Goal: Information Seeking & Learning: Learn about a topic

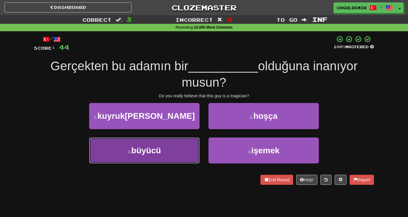
click at [154, 143] on button "3 . büyücü" at bounding box center [144, 151] width 110 height 26
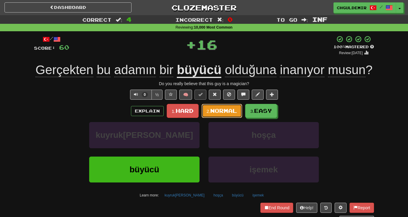
click at [221, 106] on button "2. Normal" at bounding box center [222, 111] width 41 height 14
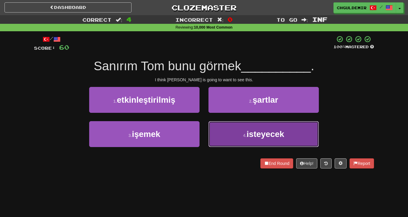
click at [222, 132] on button "4 . isteyecek" at bounding box center [263, 134] width 110 height 26
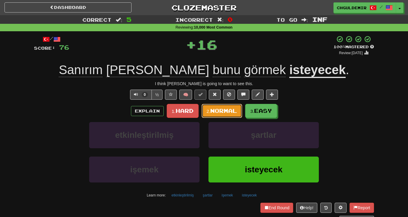
click at [227, 109] on span "Normal" at bounding box center [223, 111] width 27 height 7
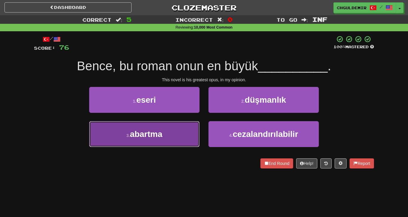
click at [164, 125] on button "3 . abartma" at bounding box center [144, 134] width 110 height 26
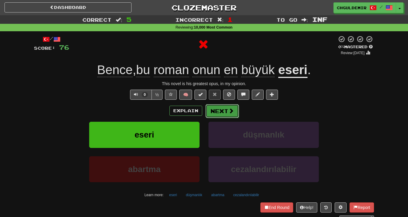
click at [226, 112] on button "Next" at bounding box center [221, 111] width 33 height 14
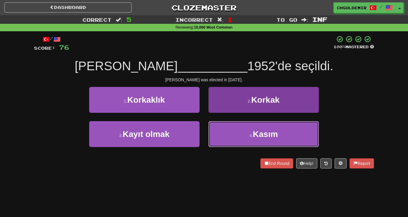
drag, startPoint x: 226, startPoint y: 129, endPoint x: 214, endPoint y: 138, distance: 14.9
click at [214, 138] on button "4 . Kasım" at bounding box center [263, 134] width 110 height 26
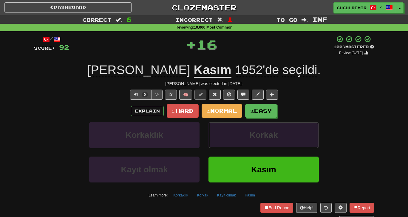
click at [214, 138] on button "Korkak" at bounding box center [263, 135] width 110 height 26
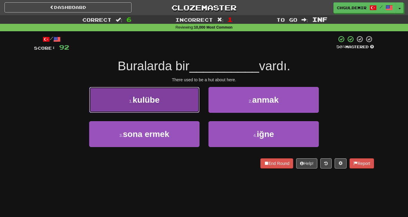
click at [198, 105] on button "1 . kulübe" at bounding box center [144, 100] width 110 height 26
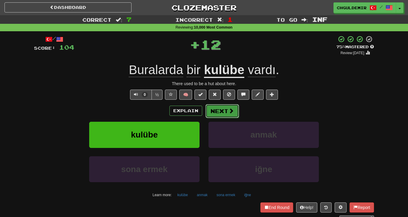
click at [216, 113] on button "Next" at bounding box center [221, 111] width 33 height 14
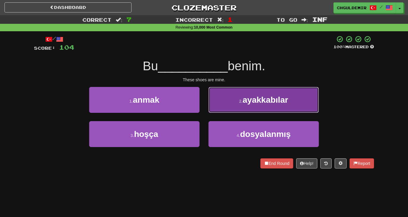
click at [232, 101] on button "2 . ayakkabılar" at bounding box center [263, 100] width 110 height 26
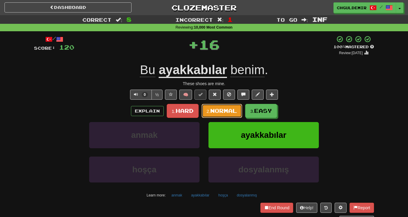
click at [223, 109] on span "Normal" at bounding box center [223, 111] width 27 height 7
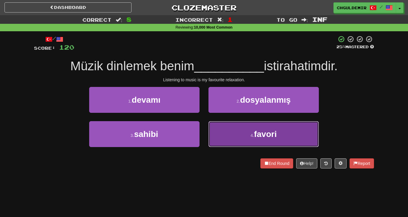
click at [230, 134] on button "4 . favori" at bounding box center [263, 134] width 110 height 26
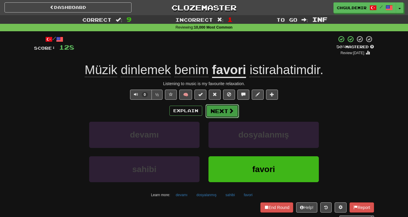
click at [227, 114] on button "Next" at bounding box center [221, 111] width 33 height 14
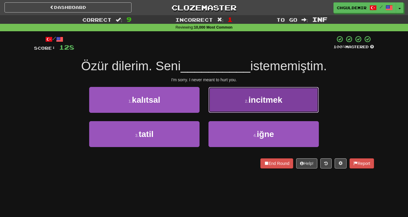
click at [240, 103] on button "2 . incitmek" at bounding box center [263, 100] width 110 height 26
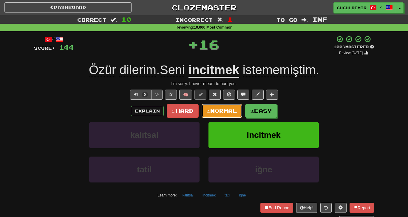
click at [226, 109] on span "Normal" at bounding box center [223, 111] width 27 height 7
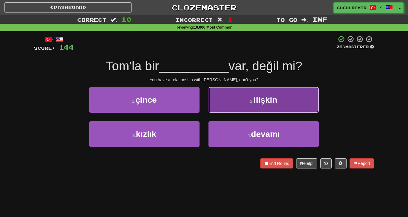
click at [224, 104] on button "2 . ilişkin" at bounding box center [263, 100] width 110 height 26
